Goal: Transaction & Acquisition: Purchase product/service

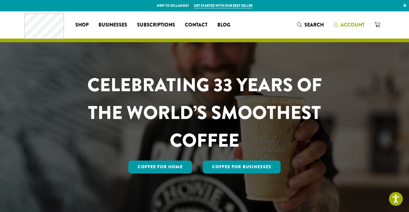
click at [347, 24] on span "Account" at bounding box center [352, 24] width 24 height 7
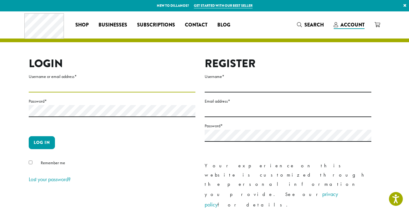
type input "**********"
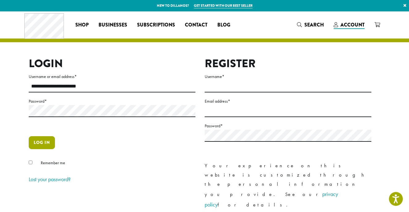
click at [45, 144] on button "Log in" at bounding box center [42, 142] width 26 height 13
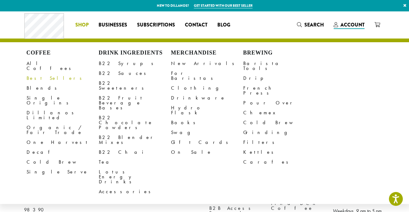
click at [31, 73] on link "Best Sellers" at bounding box center [63, 78] width 72 height 10
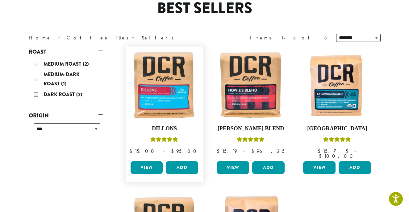
scroll to position [55, 0]
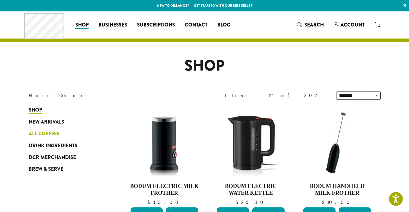
click at [41, 130] on span "All Coffees" at bounding box center [44, 134] width 31 height 8
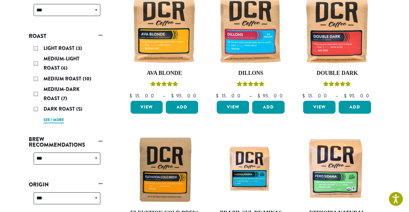
scroll to position [117, 0]
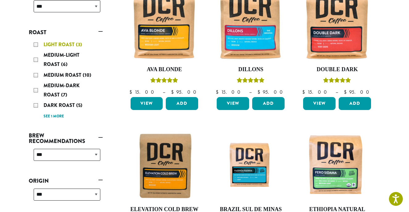
click at [35, 44] on div "Light Roast (3)" at bounding box center [67, 44] width 67 height 9
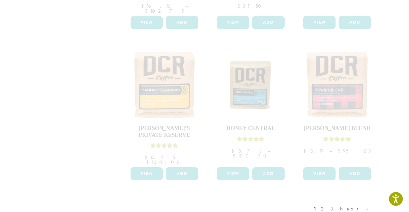
scroll to position [489, 0]
click at [365, 200] on div "1 2 3 Next »" at bounding box center [344, 214] width 64 height 29
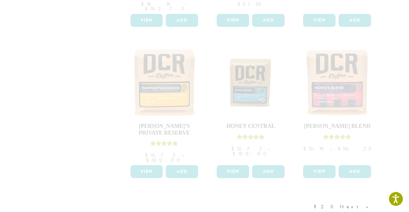
scroll to position [490, 0]
